Goal: Check status: Check status

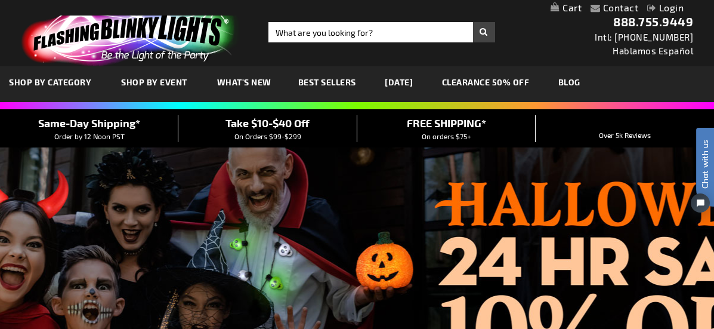
type input "[EMAIL_ADDRESS][DOMAIN_NAME]"
click at [667, 8] on link "Login" at bounding box center [665, 7] width 36 height 11
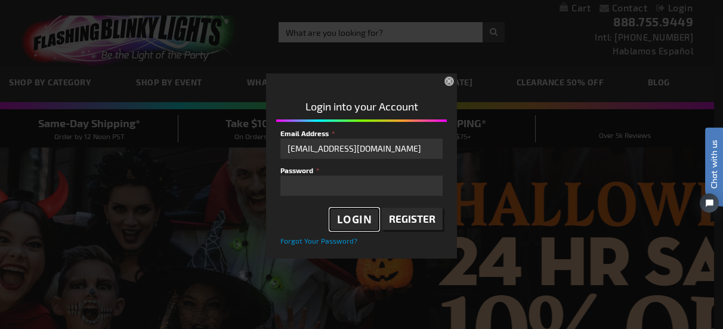
click at [342, 220] on span "Login" at bounding box center [354, 219] width 35 height 14
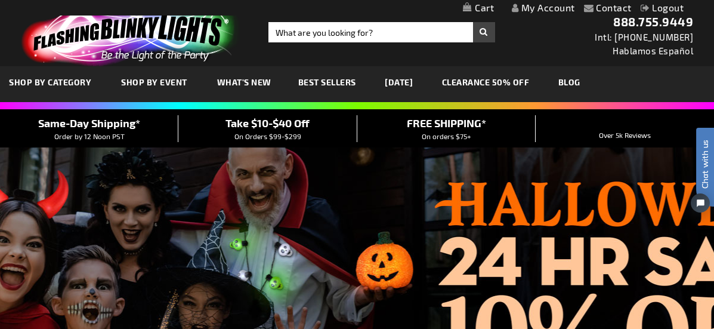
click at [544, 7] on link "My Account" at bounding box center [543, 7] width 63 height 11
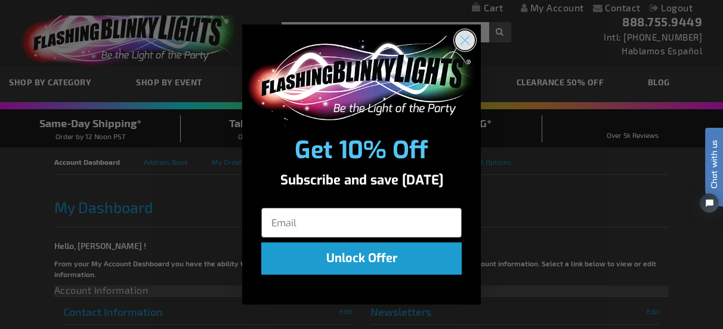
click at [467, 44] on circle "Close dialog" at bounding box center [465, 40] width 20 height 20
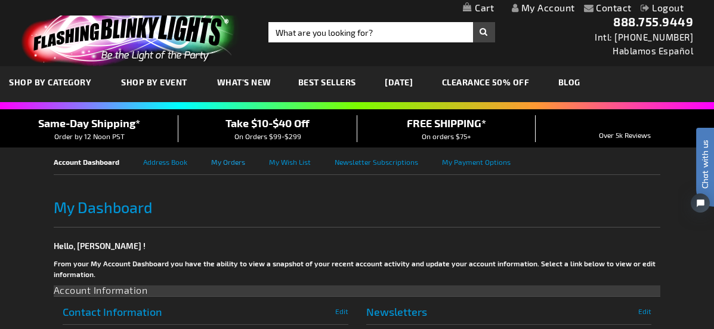
click at [232, 166] on link "My Orders" at bounding box center [240, 160] width 58 height 27
click at [226, 163] on link "My Orders" at bounding box center [240, 160] width 58 height 27
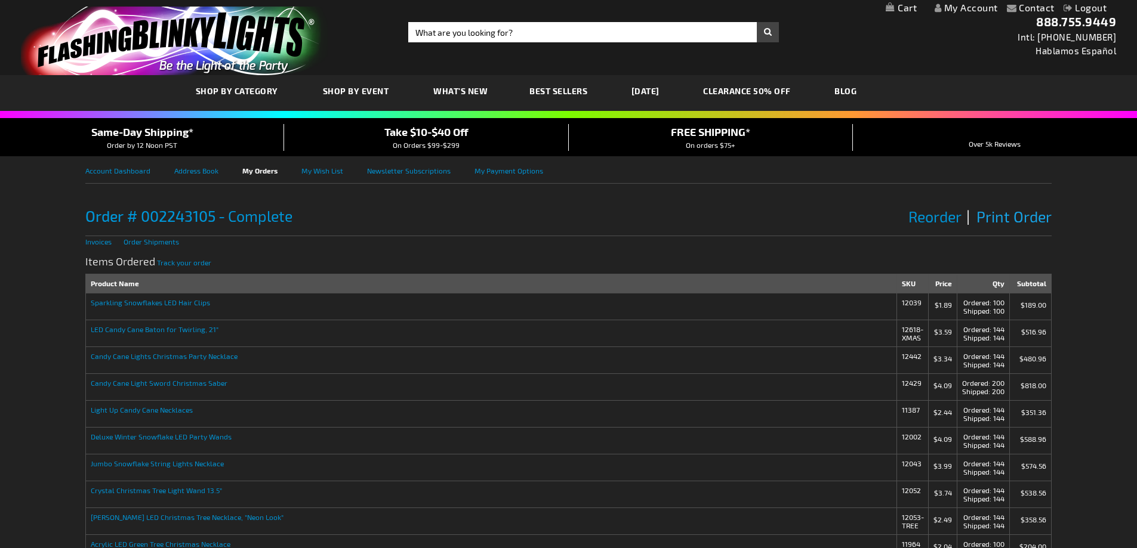
click at [994, 214] on span "Print Order" at bounding box center [1013, 217] width 75 height 18
